Goal: Use online tool/utility: Utilize a website feature to perform a specific function

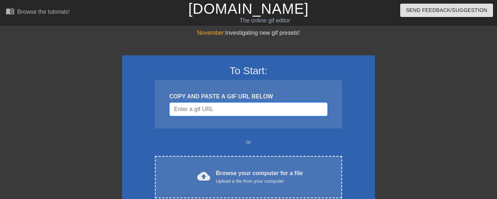
click at [223, 112] on input "Username" at bounding box center [248, 109] width 158 height 14
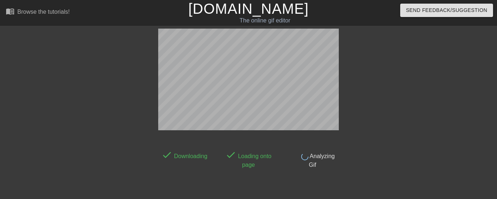
scroll to position [18, 0]
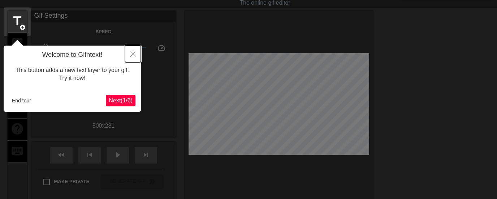
click at [133, 54] on icon "Close" at bounding box center [132, 54] width 5 height 5
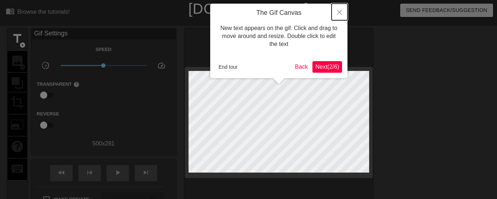
click at [340, 11] on icon "Close" at bounding box center [339, 12] width 5 height 5
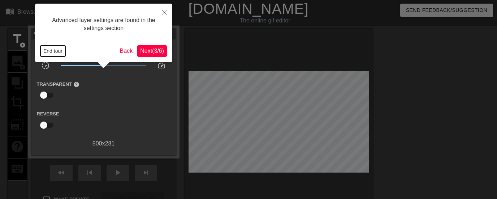
click at [60, 54] on button "End tour" at bounding box center [52, 51] width 25 height 11
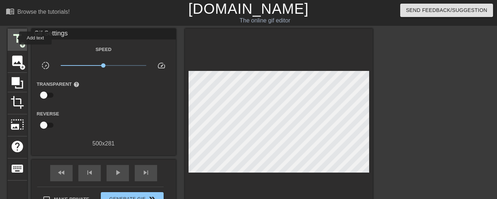
click at [14, 38] on span "title" at bounding box center [17, 39] width 14 height 14
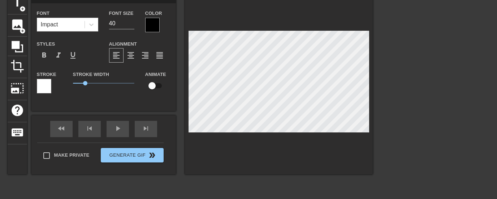
scroll to position [1, 2]
type input "H"
type textarea "H"
type input "HI"
type textarea "HI"
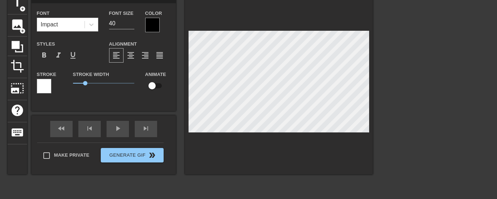
type input "HIS"
type textarea "HIS"
type input "HIS N"
type textarea "HIS N"
type input "HIS NU"
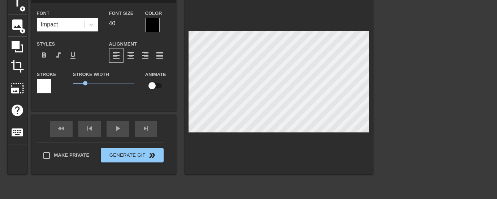
type textarea "HIS NU"
type input "HIS NUM"
type textarea "HIS NUM"
type input "HIS NUMB"
type textarea "HIS NUMB"
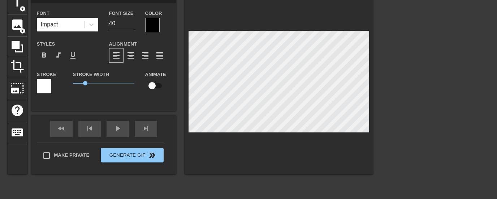
type input "HIS NUMBE"
type textarea "HIS NUMBE"
type input "HIS NUMBER"
type textarea "HIS NUMBER"
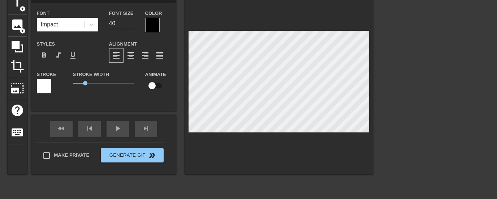
click at [401, 138] on div at bounding box center [435, 100] width 108 height 217
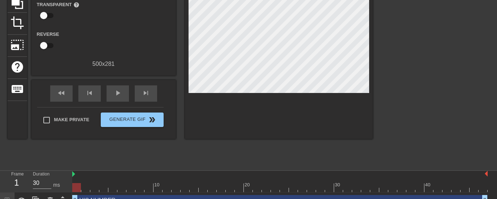
scroll to position [91, 0]
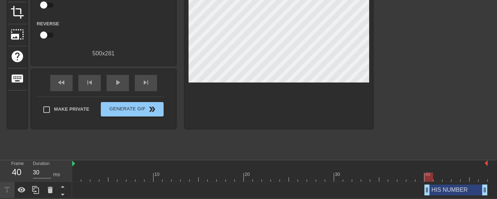
drag, startPoint x: 75, startPoint y: 190, endPoint x: 423, endPoint y: 185, distance: 348.3
click at [423, 185] on div "HIS NUMBER drag_handle drag_handle" at bounding box center [279, 189] width 415 height 11
click at [449, 186] on div "HIS NUMBER drag_handle drag_handle" at bounding box center [455, 189] width 63 height 11
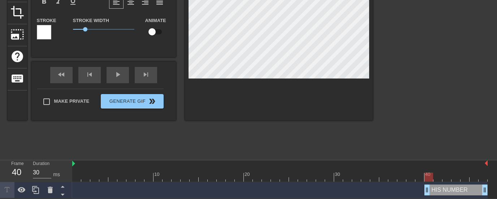
drag, startPoint x: 449, startPoint y: 190, endPoint x: 389, endPoint y: 139, distance: 78.2
click at [389, 139] on div at bounding box center [435, 47] width 108 height 217
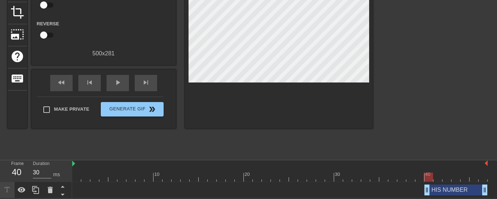
click at [458, 186] on div "HIS NUMBER drag_handle drag_handle" at bounding box center [455, 189] width 63 height 11
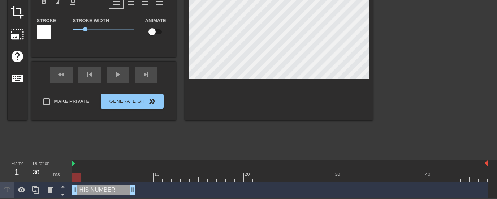
drag, startPoint x: 458, startPoint y: 190, endPoint x: 69, endPoint y: 196, distance: 389.5
click at [69, 186] on div "Frame 1 Duration 30 ms 10 20 30 40 HIS NUMBER drag_handle drag_handle" at bounding box center [248, 179] width 497 height 38
click at [51, 186] on icon at bounding box center [50, 189] width 5 height 7
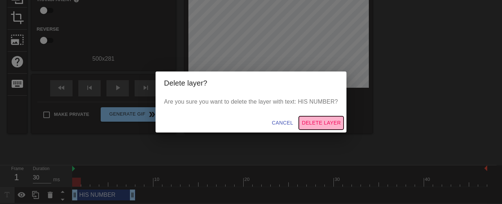
click at [306, 124] on span "Delete Layer" at bounding box center [321, 122] width 39 height 9
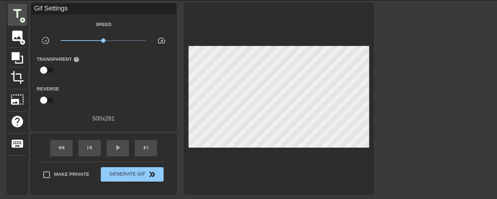
scroll to position [13, 0]
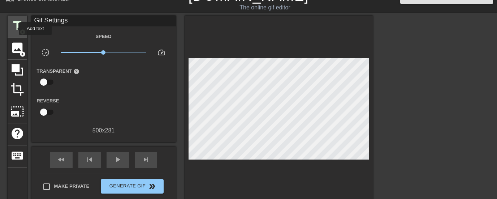
click at [14, 29] on span "title" at bounding box center [17, 26] width 14 height 14
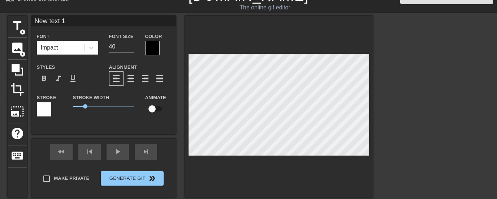
scroll to position [1, 2]
type input "H"
type textarea "H"
type input "HI"
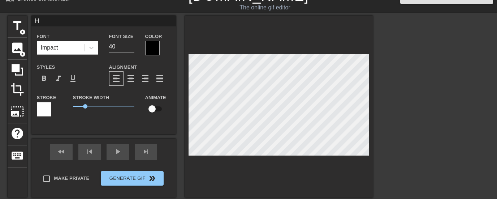
type textarea "HI"
type input "HIS"
type textarea "HIS"
click at [404, 130] on div at bounding box center [435, 124] width 108 height 217
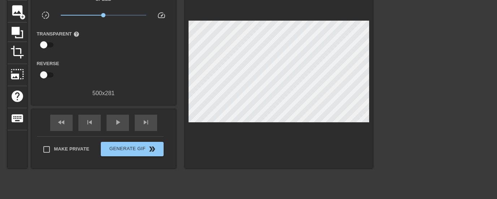
scroll to position [85, 0]
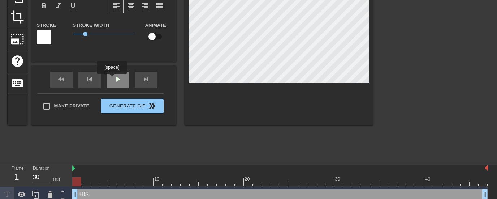
click at [113, 79] on div "play_arrow" at bounding box center [118, 80] width 22 height 16
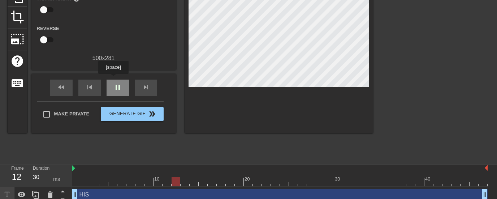
click at [113, 79] on div "pause" at bounding box center [118, 87] width 22 height 16
click at [113, 79] on div "play_arrow" at bounding box center [118, 87] width 22 height 16
click at [113, 79] on div "pause" at bounding box center [118, 87] width 22 height 16
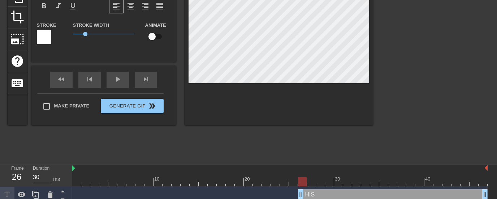
drag, startPoint x: 75, startPoint y: 194, endPoint x: 297, endPoint y: 187, distance: 222.6
click at [297, 186] on div "HIS drag_handle drag_handle" at bounding box center [279, 194] width 415 height 16
click at [115, 76] on div "fast_rewind skip_previous play_arrow skip_next" at bounding box center [104, 79] width 118 height 27
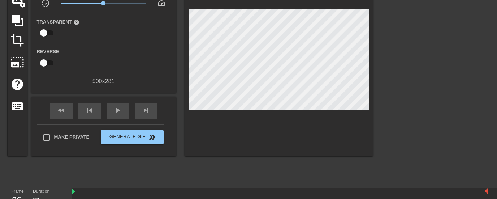
scroll to position [0, 0]
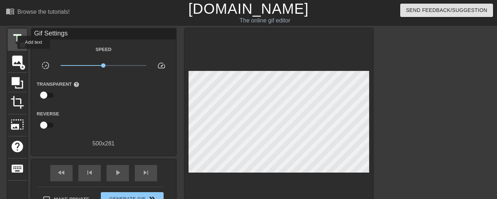
click at [13, 42] on span "title" at bounding box center [17, 39] width 14 height 14
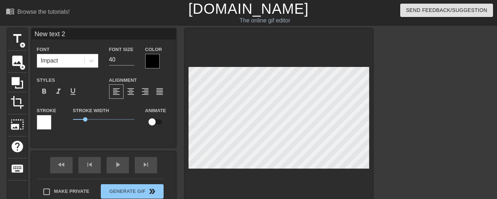
scroll to position [1, 1]
type input "N"
type textarea "N"
type input "NU"
type textarea "NU"
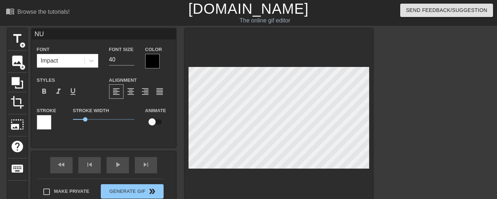
type input "NUM"
type textarea "NUM"
type input "NUMB"
type textarea "NUMB"
type input "NUMBE"
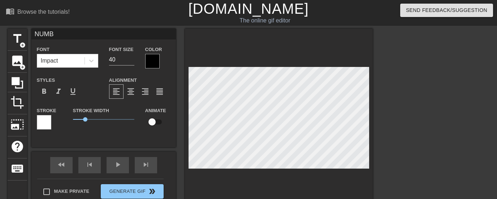
type textarea "NUMBE"
type input "NUMBER"
type textarea "NUMBER"
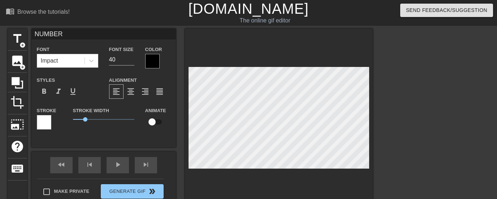
click at [420, 158] on div at bounding box center [435, 137] width 108 height 217
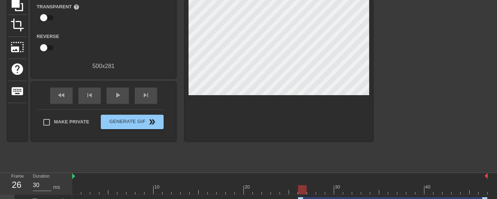
scroll to position [107, 0]
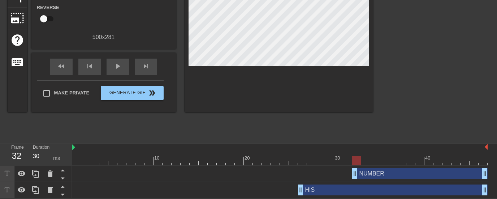
drag, startPoint x: 301, startPoint y: 173, endPoint x: 357, endPoint y: 172, distance: 55.3
click at [123, 69] on div "play_arrow" at bounding box center [118, 67] width 22 height 16
type input "30"
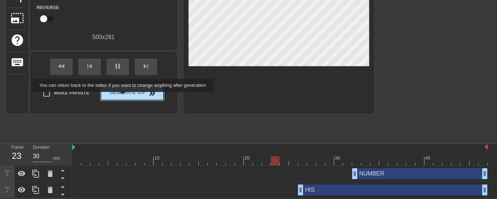
click at [124, 97] on button "Generate Gif double_arrow" at bounding box center [132, 93] width 62 height 14
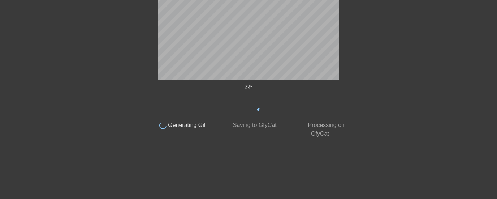
scroll to position [50, 0]
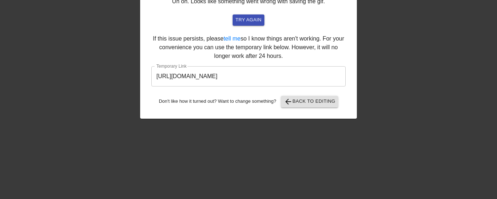
click at [295, 74] on input "[URL][DOMAIN_NAME]" at bounding box center [248, 76] width 194 height 20
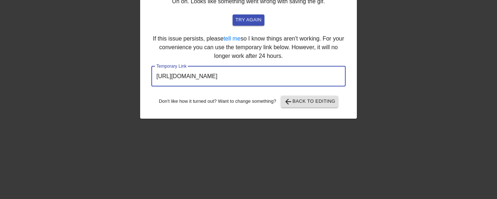
drag, startPoint x: 322, startPoint y: 73, endPoint x: 141, endPoint y: 82, distance: 180.9
click at [141, 82] on div "Uh oh. Looks like something went wrong with saving the gif. try again If this i…" at bounding box center [248, 52] width 217 height 133
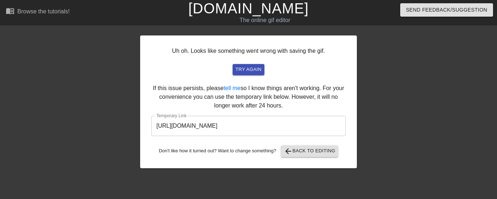
scroll to position [0, 0]
